Goal: Task Accomplishment & Management: Complete application form

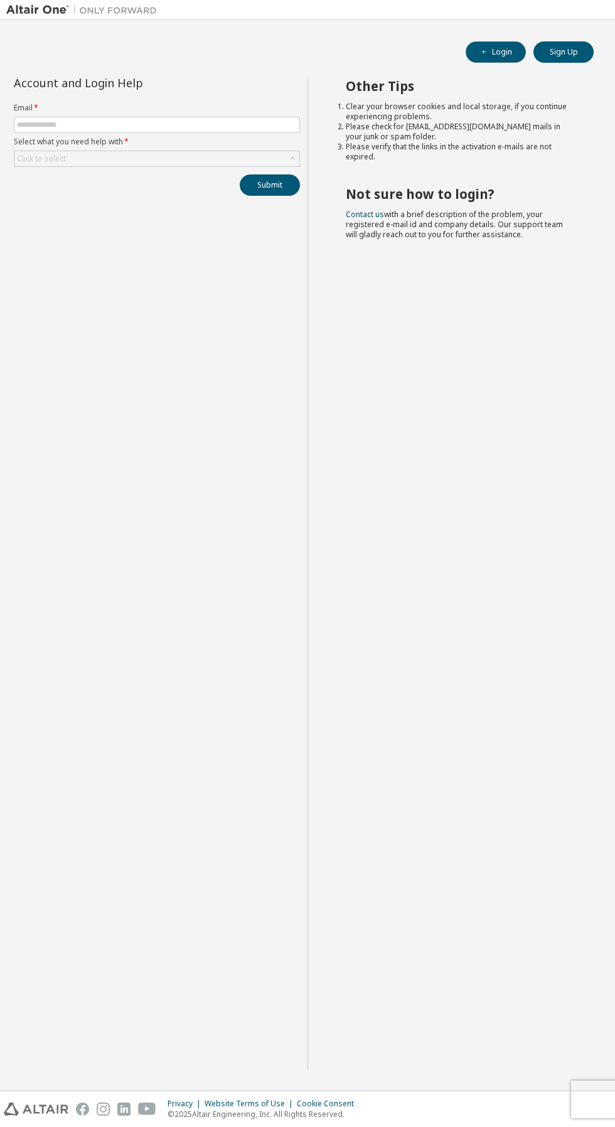
click at [503, 53] on button "Login" at bounding box center [496, 51] width 60 height 21
click at [564, 51] on button "Sign Up" at bounding box center [563, 51] width 60 height 21
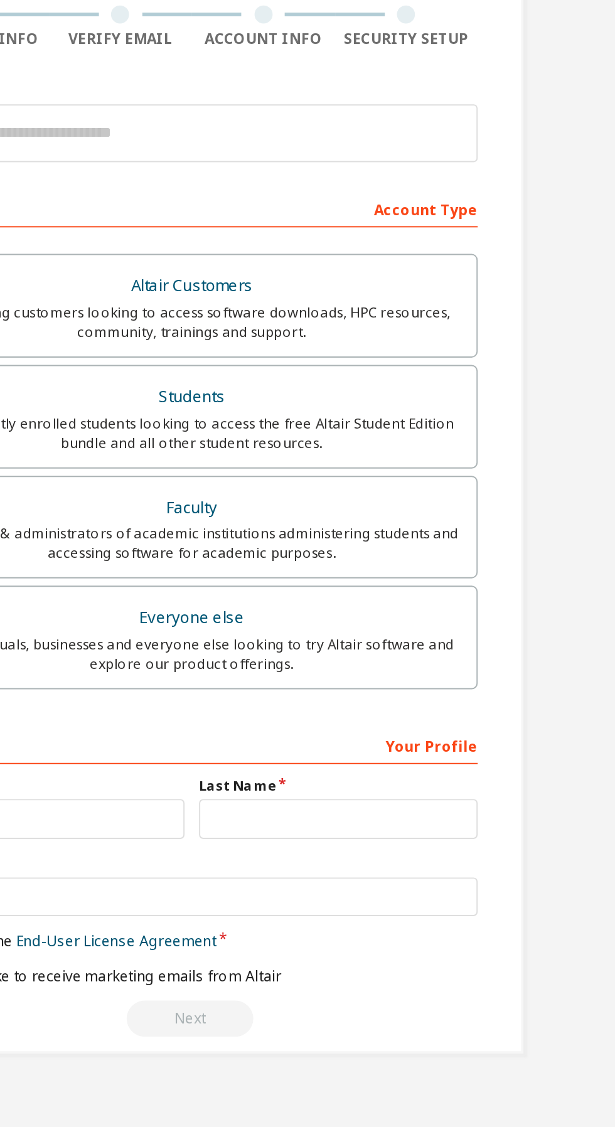
click at [325, 438] on label "Everyone else For individuals, businesses and everyone else looking to try Alta…" at bounding box center [307, 459] width 297 height 54
click at [348, 465] on div "For individuals, businesses and everyone else looking to try Altair software an…" at bounding box center [307, 468] width 281 height 20
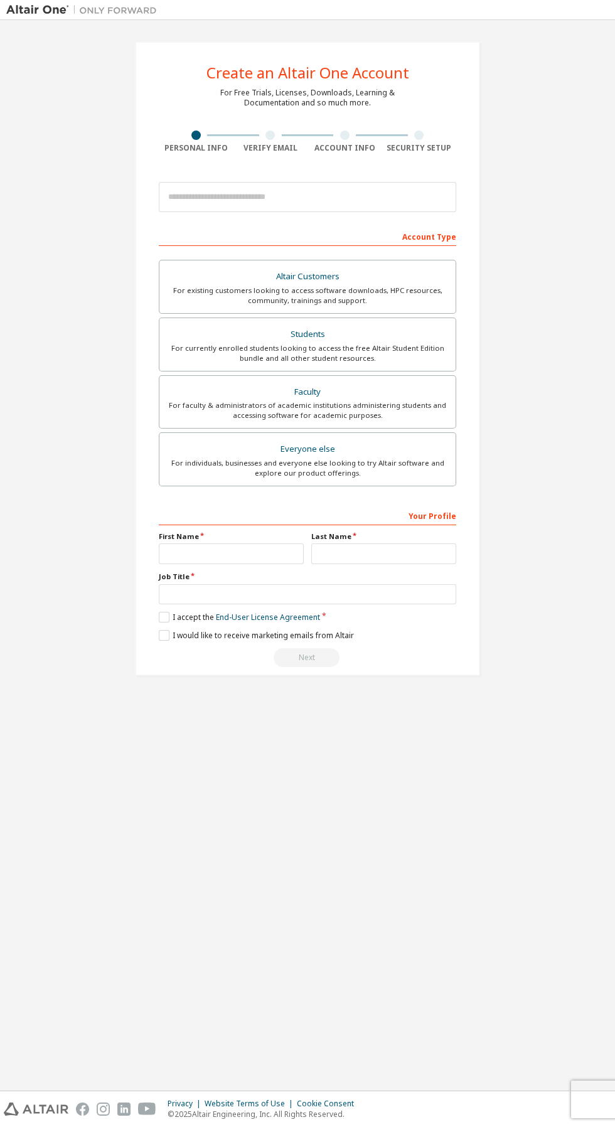
click at [179, 135] on div at bounding box center [196, 135] width 75 height 9
click at [285, 118] on div "Create an Altair One Account For Free Trials, Licenses, Downloads, Learning & D…" at bounding box center [307, 358] width 345 height 634
click at [270, 135] on div at bounding box center [269, 135] width 9 height 9
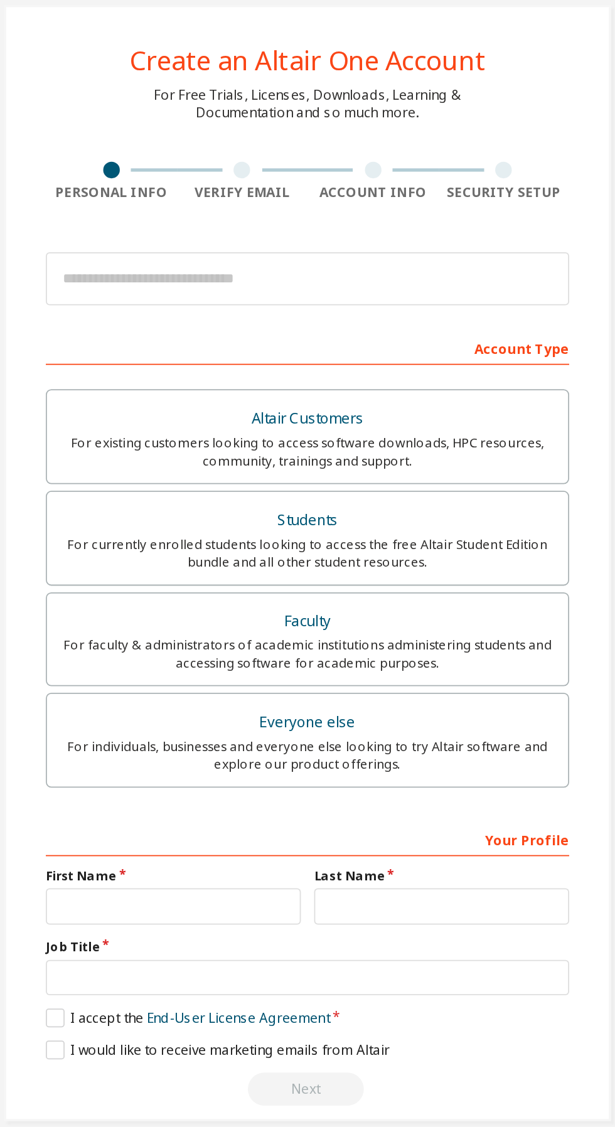
click at [284, 134] on div at bounding box center [270, 135] width 75 height 9
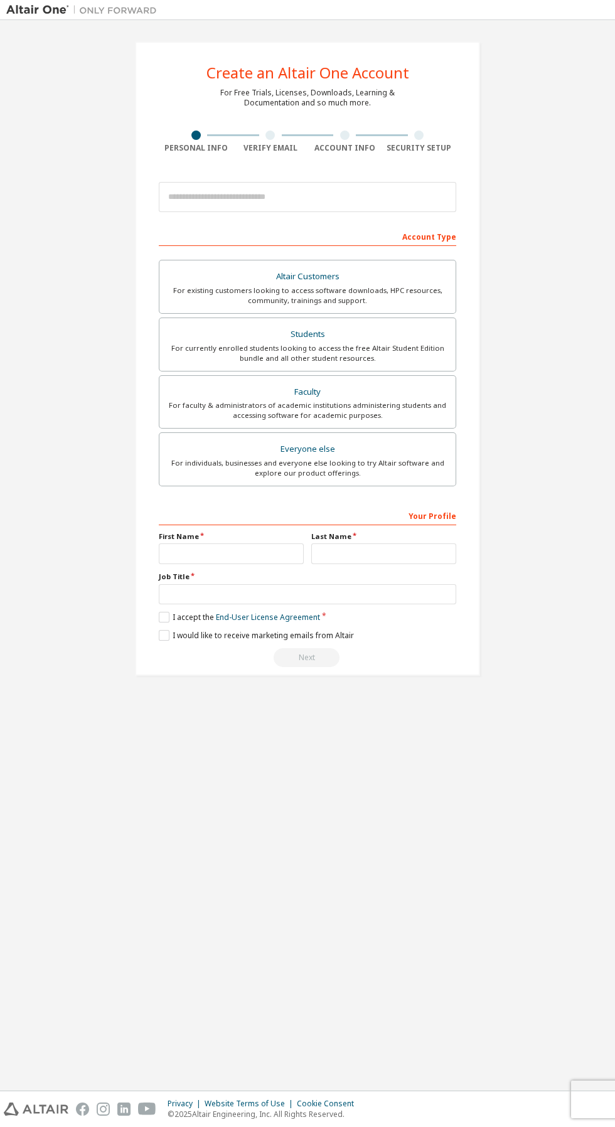
click at [264, 137] on div at bounding box center [270, 135] width 75 height 9
click at [282, 124] on div "Create an Altair One Account For Free Trials, Licenses, Downloads, Learning & D…" at bounding box center [307, 358] width 345 height 634
click at [298, 105] on div "For Free Trials, Licenses, Downloads, Learning & Documentation and so much more." at bounding box center [307, 98] width 174 height 20
click at [281, 123] on div "Create an Altair One Account For Free Trials, Licenses, Downloads, Learning & D…" at bounding box center [307, 358] width 345 height 634
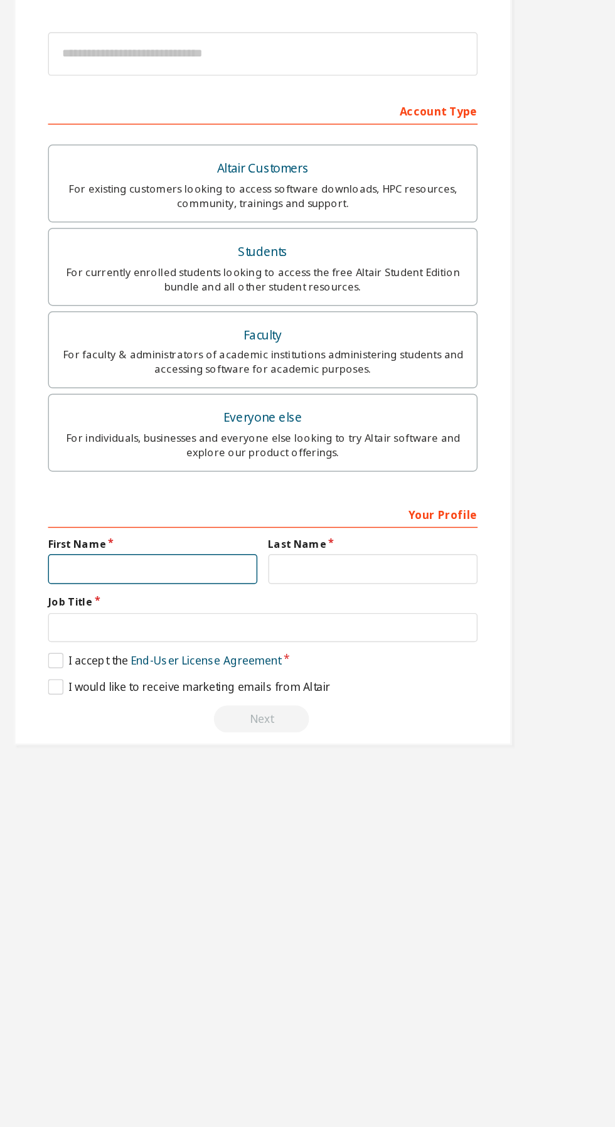
click at [240, 554] on input "text" at bounding box center [231, 553] width 145 height 21
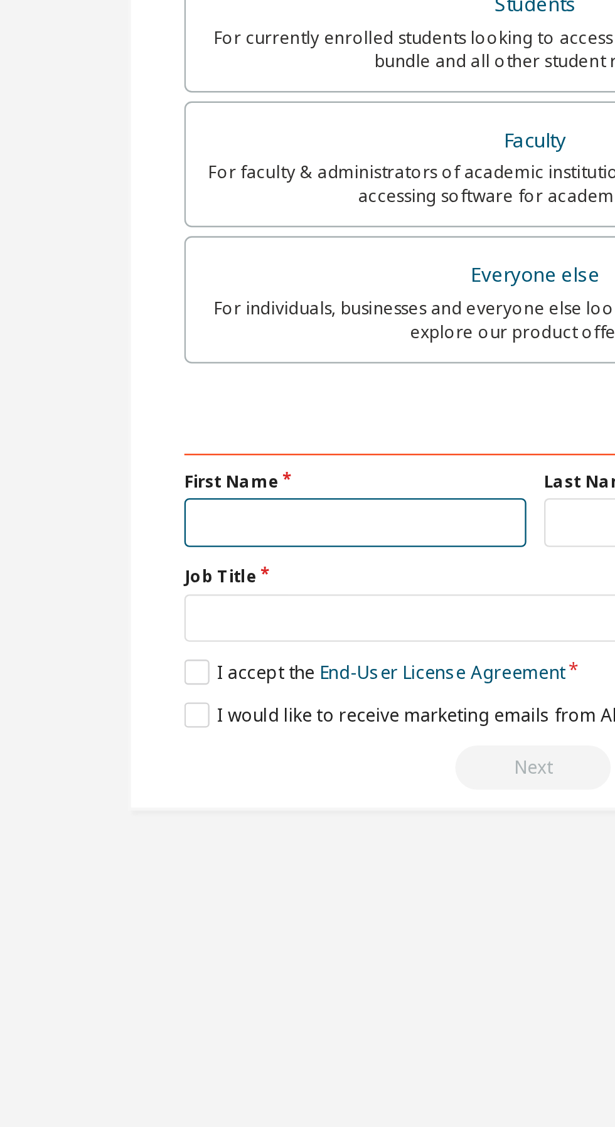
type input "******"
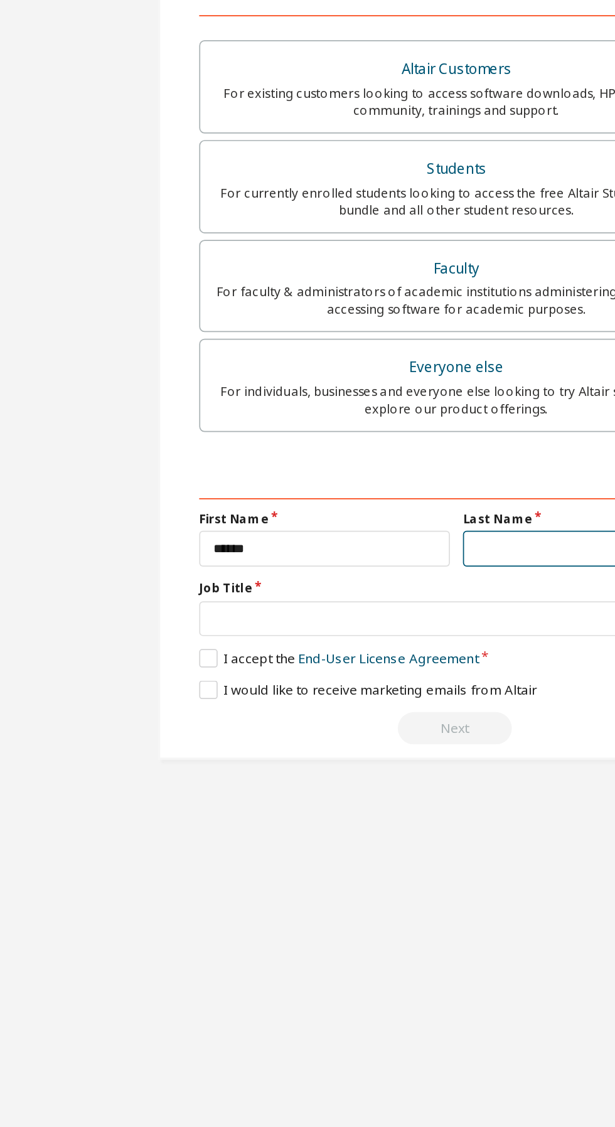
click at [356, 553] on input "text" at bounding box center [383, 553] width 145 height 21
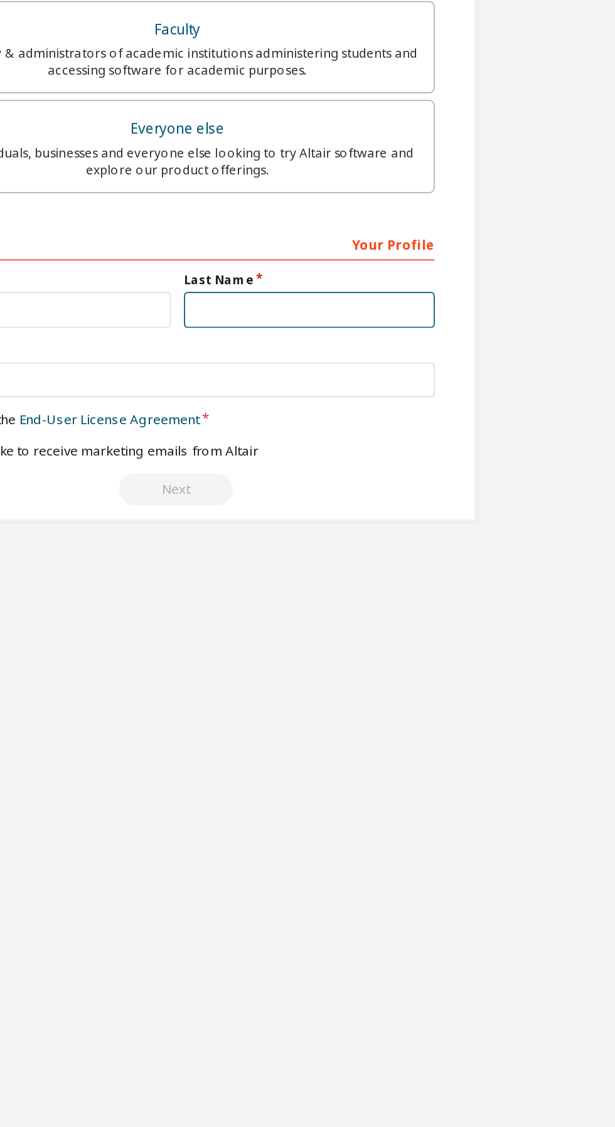
type input "*********"
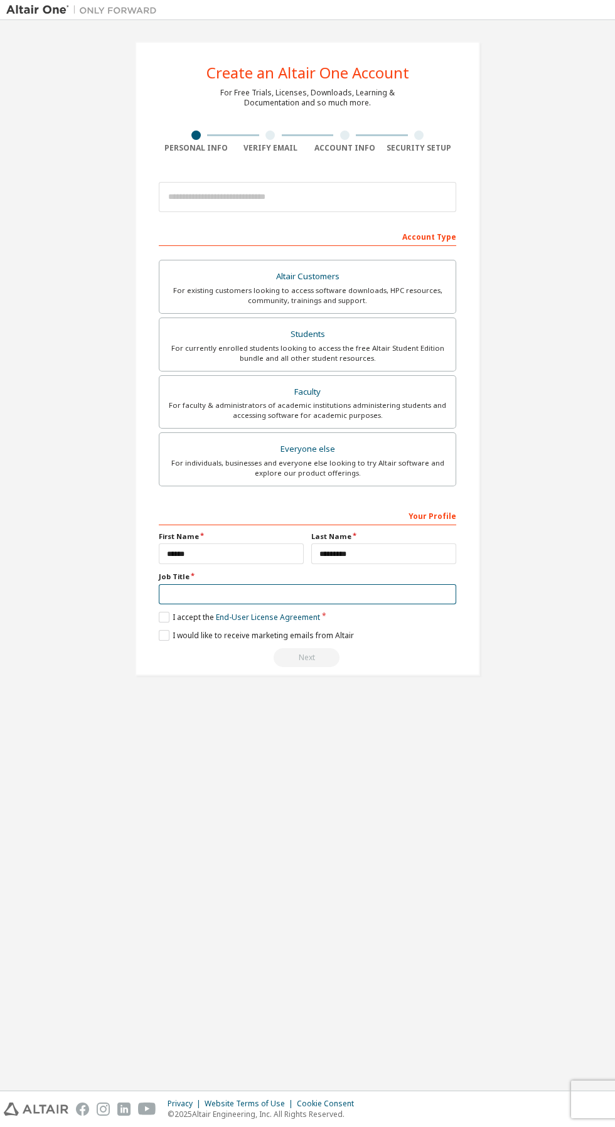
click at [242, 594] on input "text" at bounding box center [307, 594] width 297 height 21
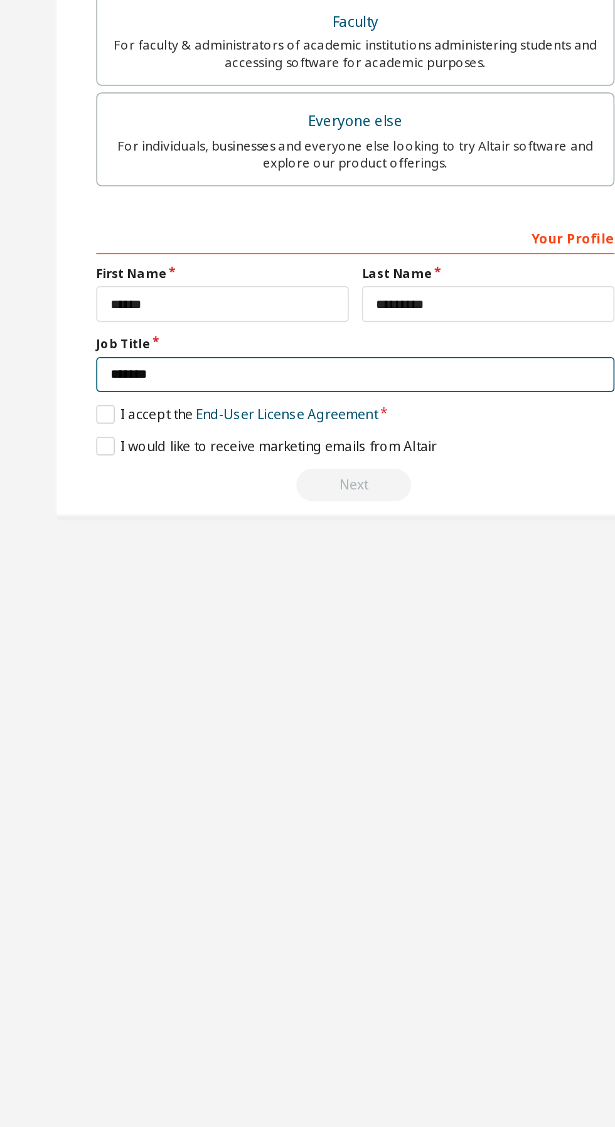
type input "*******"
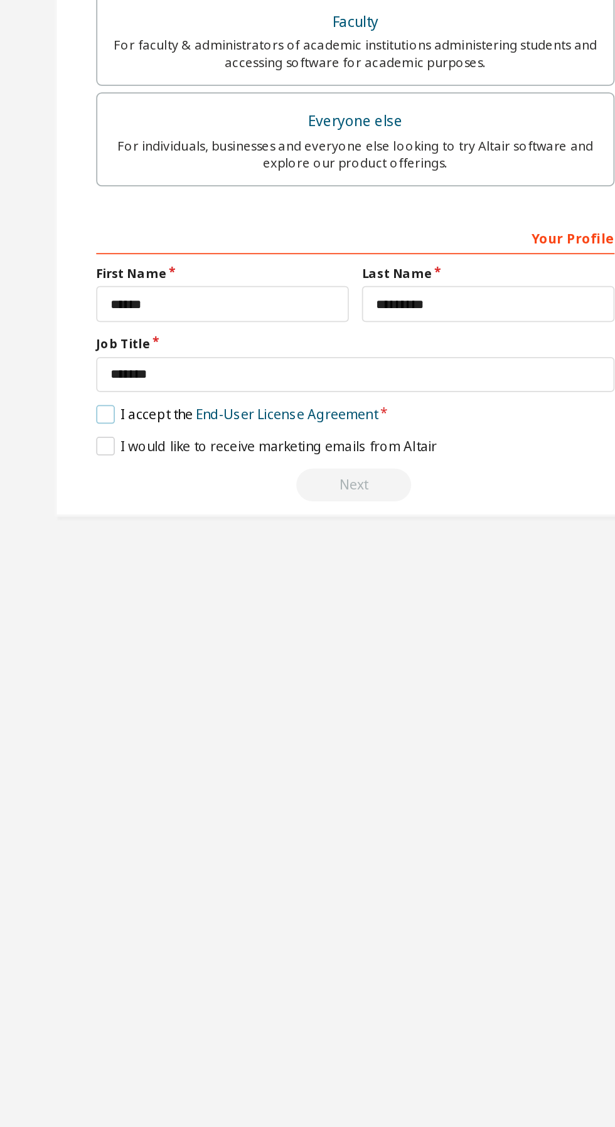
click at [160, 619] on label "I accept the End-User License Agreement" at bounding box center [239, 617] width 161 height 11
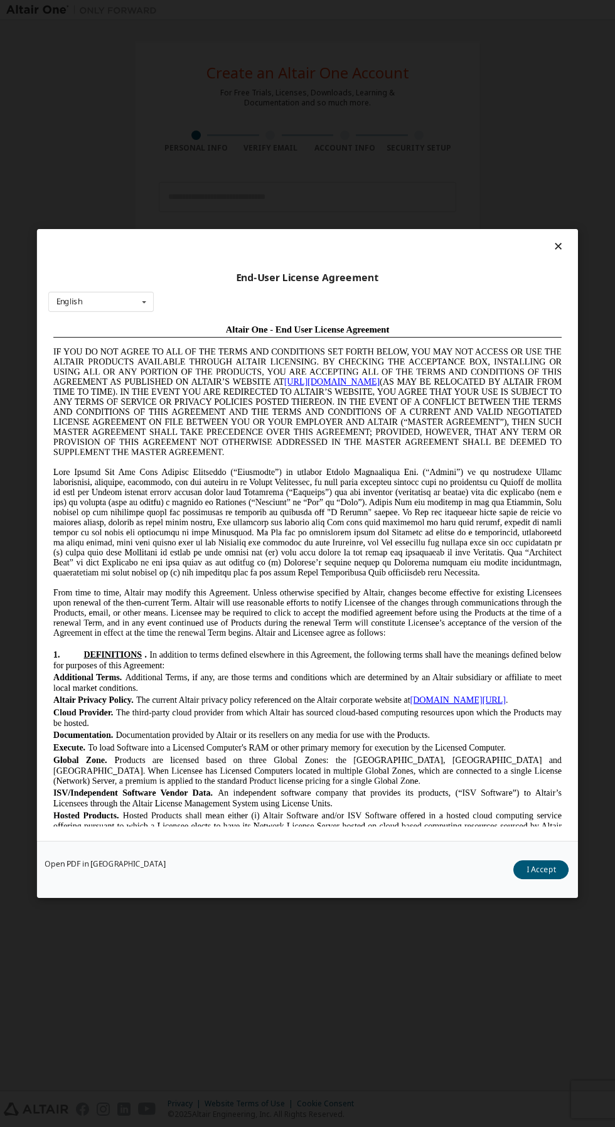
click at [559, 240] on icon at bounding box center [558, 245] width 13 height 11
